Goal: Task Accomplishment & Management: Manage account settings

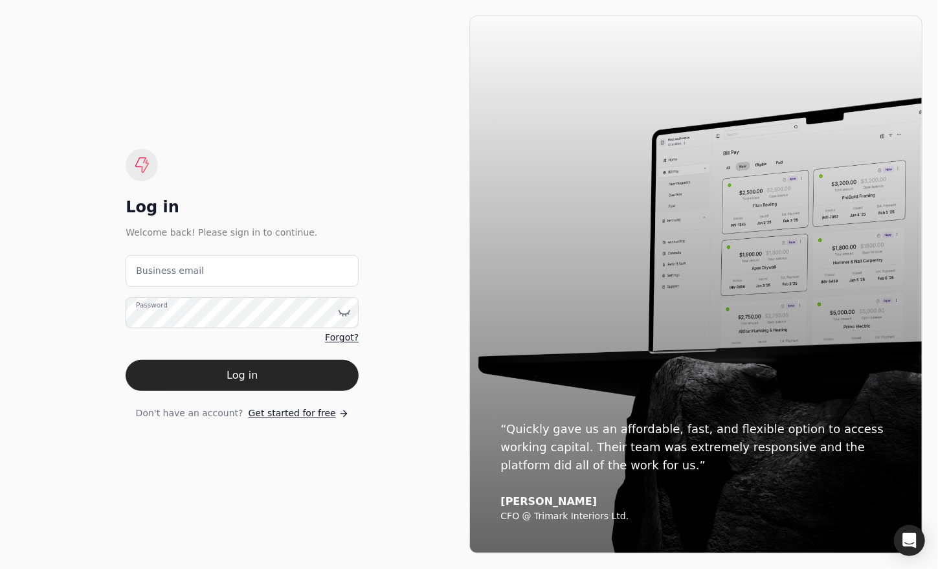
click at [175, 272] on label "Business email" at bounding box center [170, 271] width 68 height 14
click at [175, 272] on email "Business email" at bounding box center [242, 271] width 233 height 32
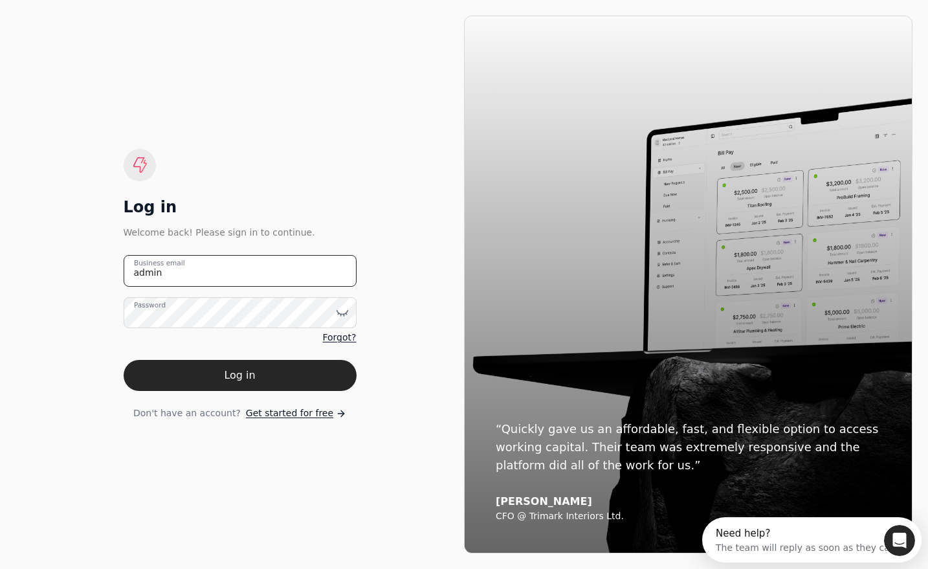
type email "[EMAIL_ADDRESS][DOMAIN_NAME]"
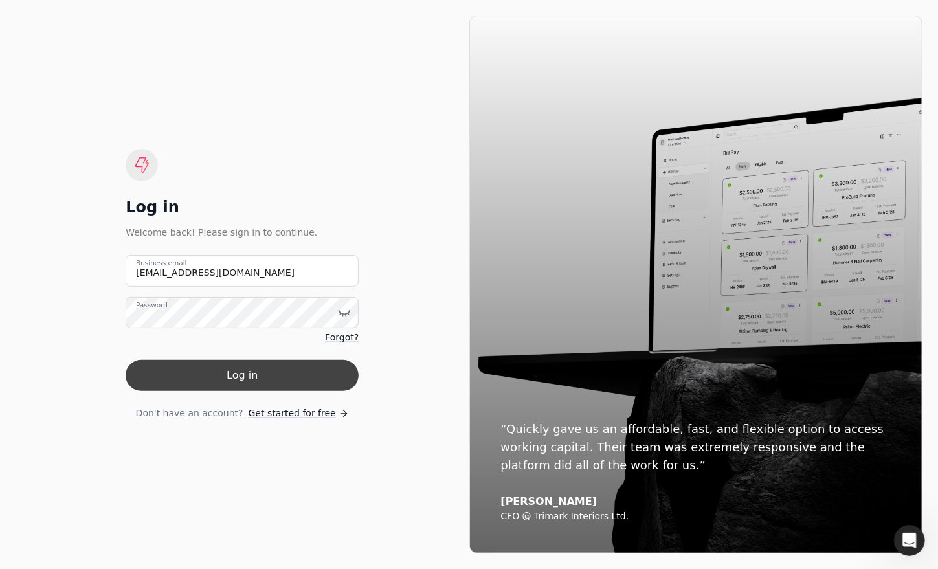
click at [232, 371] on button "Log in" at bounding box center [242, 375] width 233 height 31
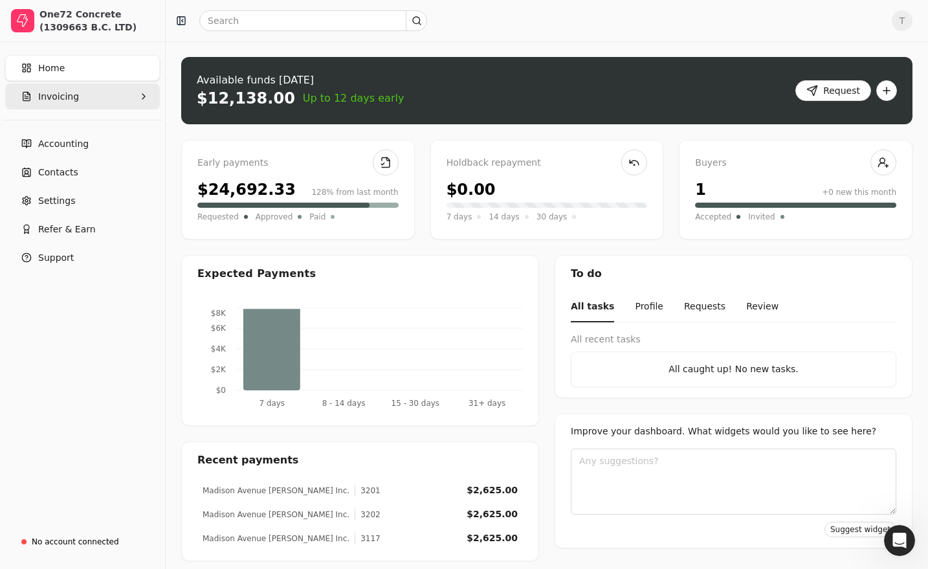
click at [71, 88] on button "Invoicing" at bounding box center [82, 96] width 155 height 26
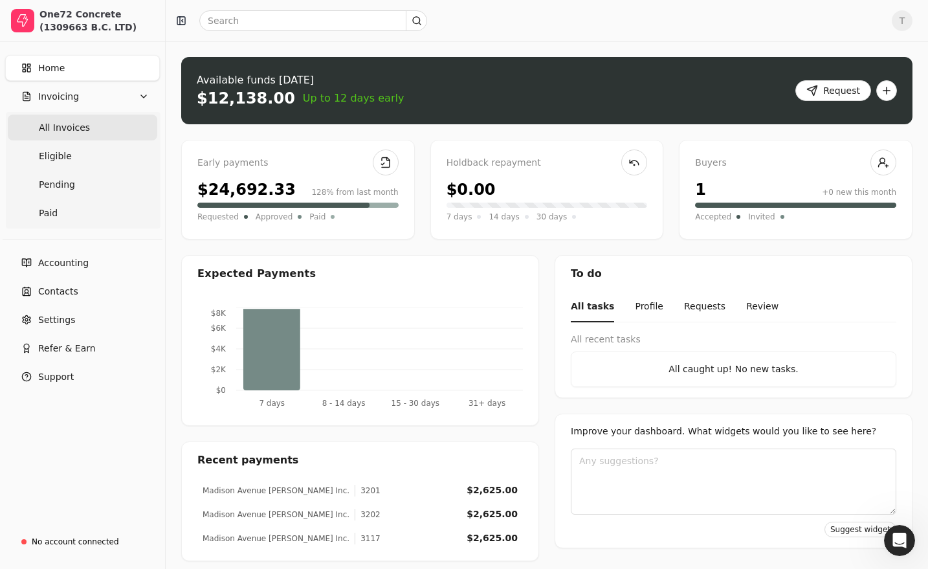
click at [77, 131] on span "All Invoices" at bounding box center [64, 128] width 51 height 14
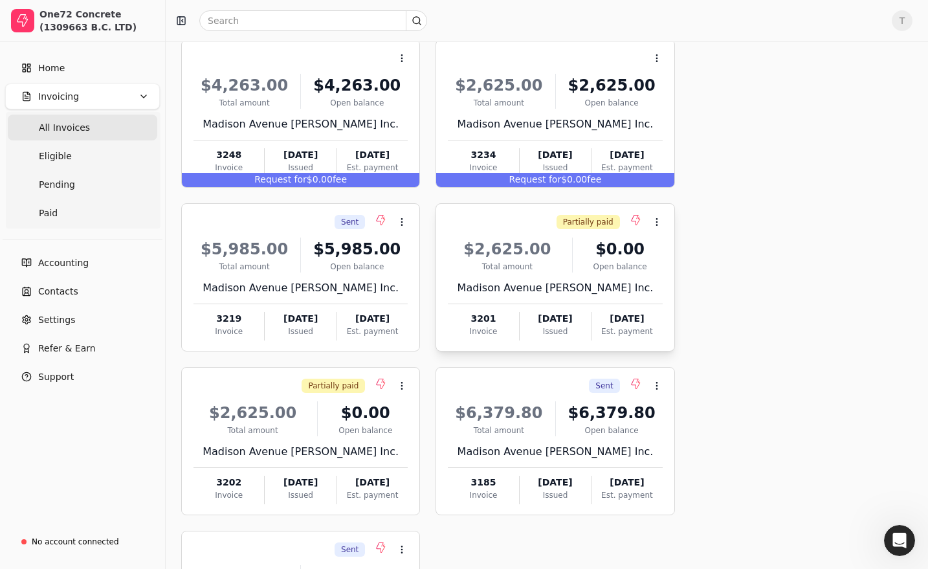
scroll to position [432, 0]
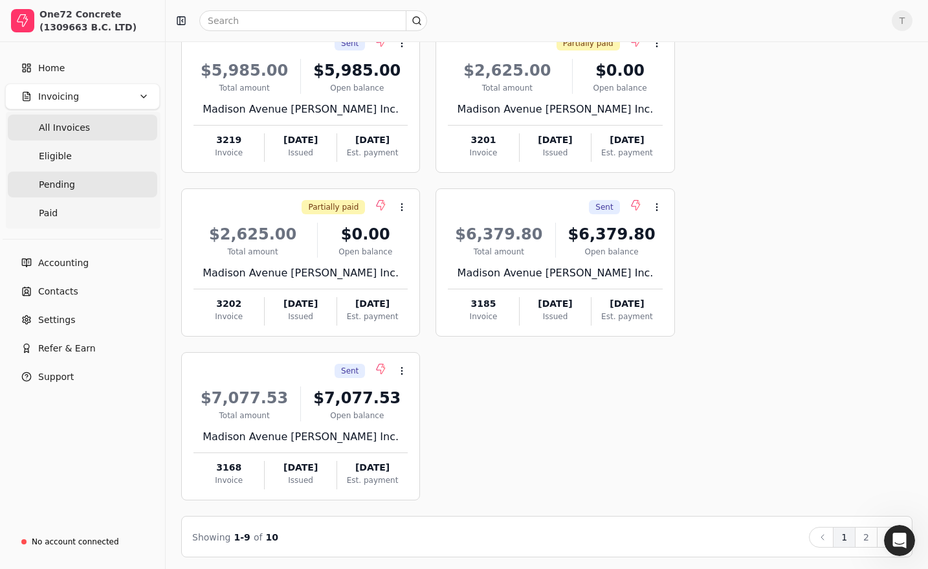
click at [54, 188] on span "Pending" at bounding box center [57, 185] width 36 height 14
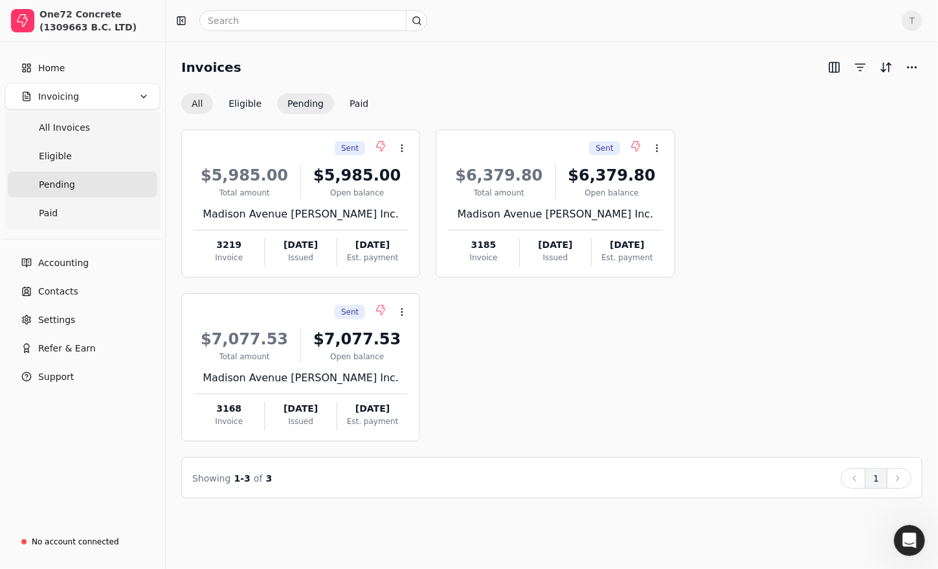
click at [201, 101] on button "All" at bounding box center [197, 103] width 32 height 21
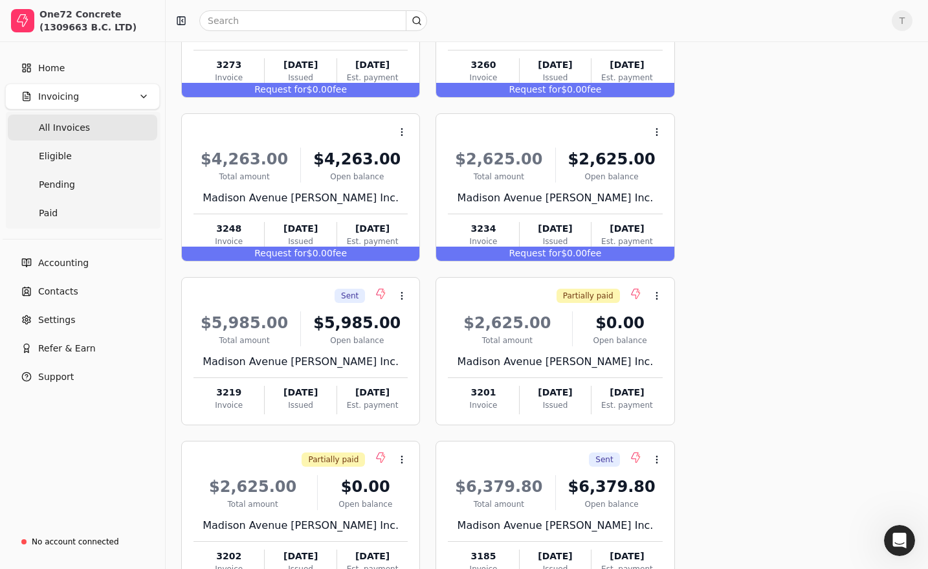
scroll to position [173, 0]
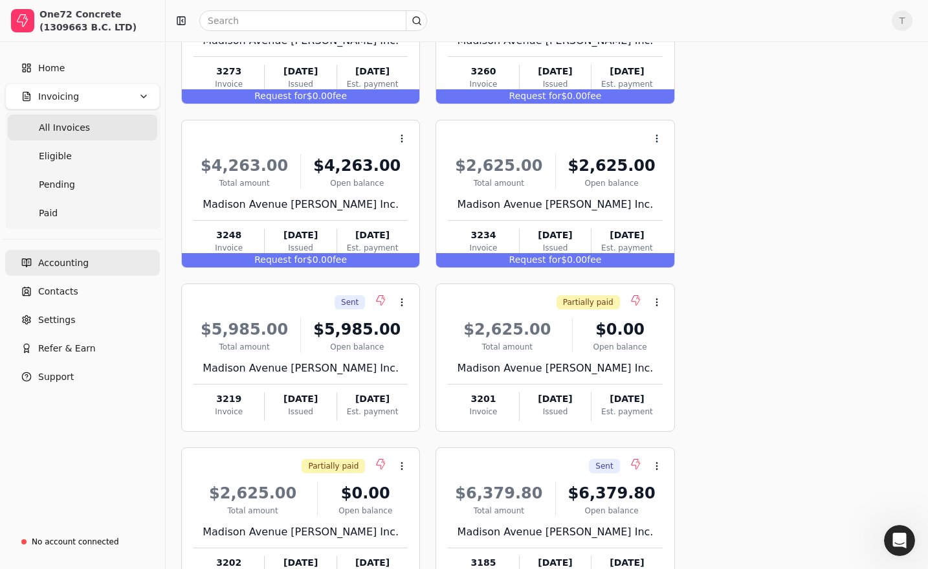
click at [77, 260] on span "Accounting" at bounding box center [63, 263] width 50 height 14
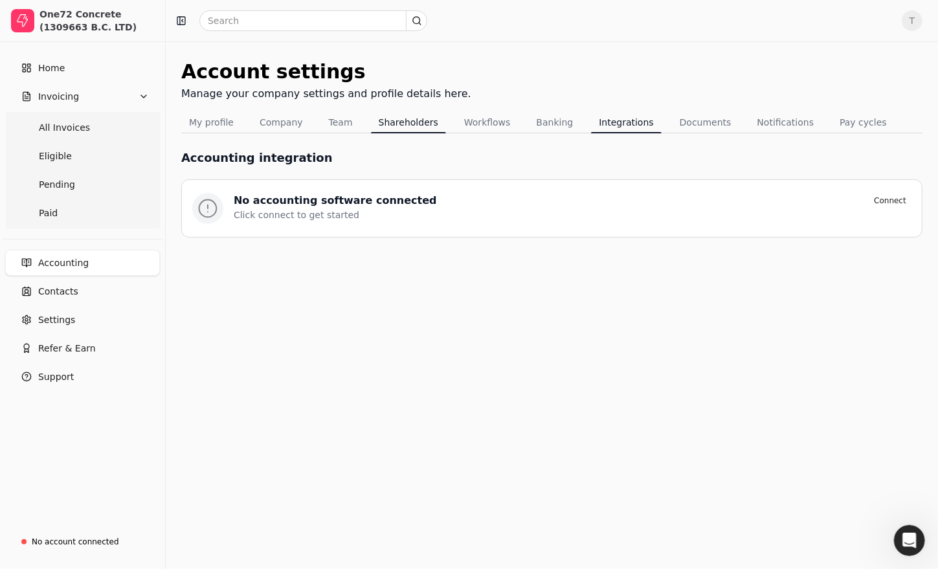
click at [400, 120] on button "Shareholders" at bounding box center [408, 122] width 75 height 21
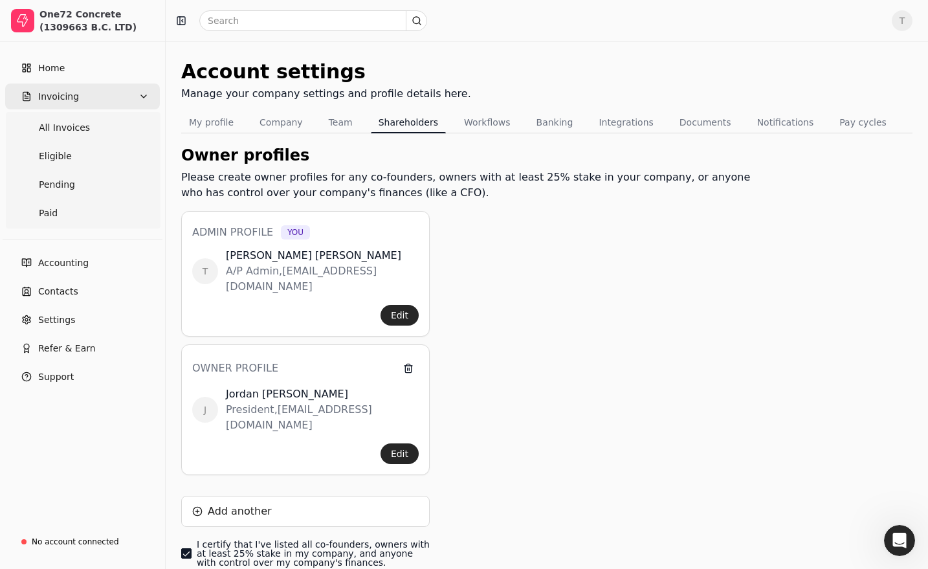
click at [52, 88] on button "Invoicing" at bounding box center [82, 96] width 155 height 26
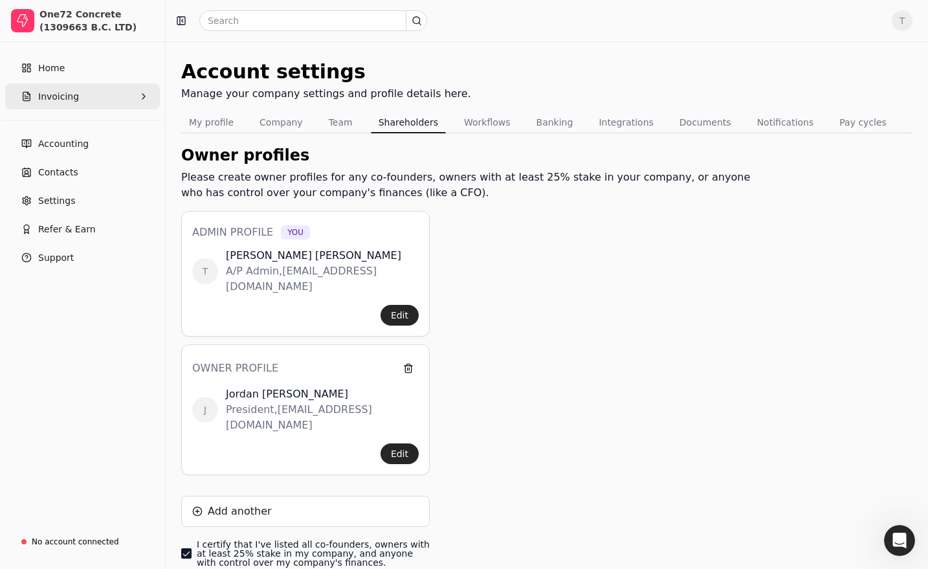
click at [133, 96] on button "Invoicing" at bounding box center [82, 96] width 155 height 26
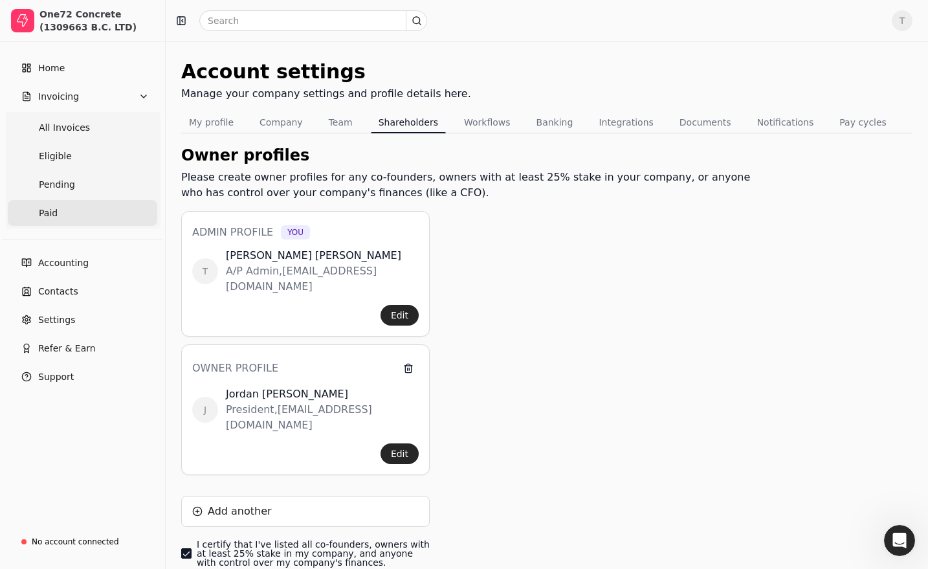
click at [52, 210] on span "Paid" at bounding box center [48, 213] width 19 height 14
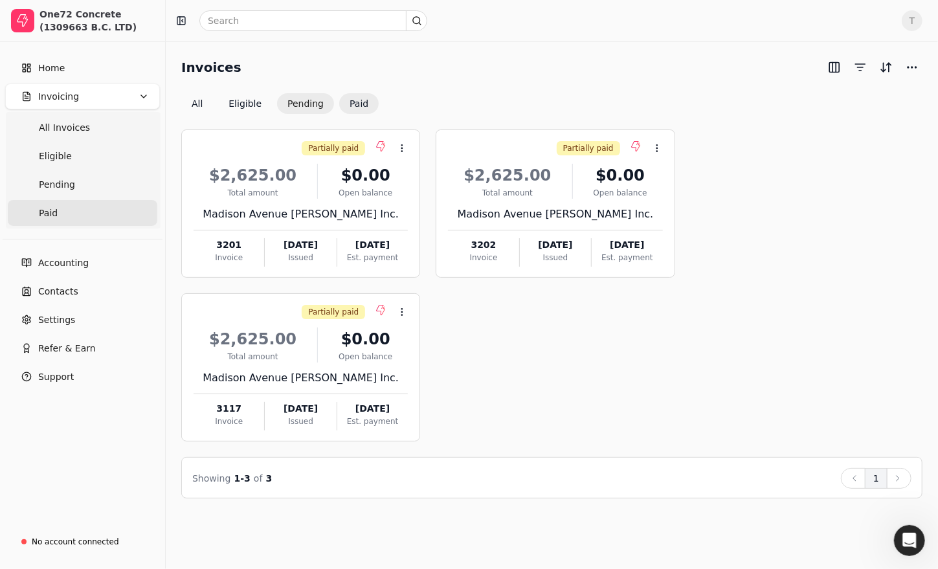
click at [299, 102] on button "Pending" at bounding box center [305, 103] width 57 height 21
